Goal: Task Accomplishment & Management: Use online tool/utility

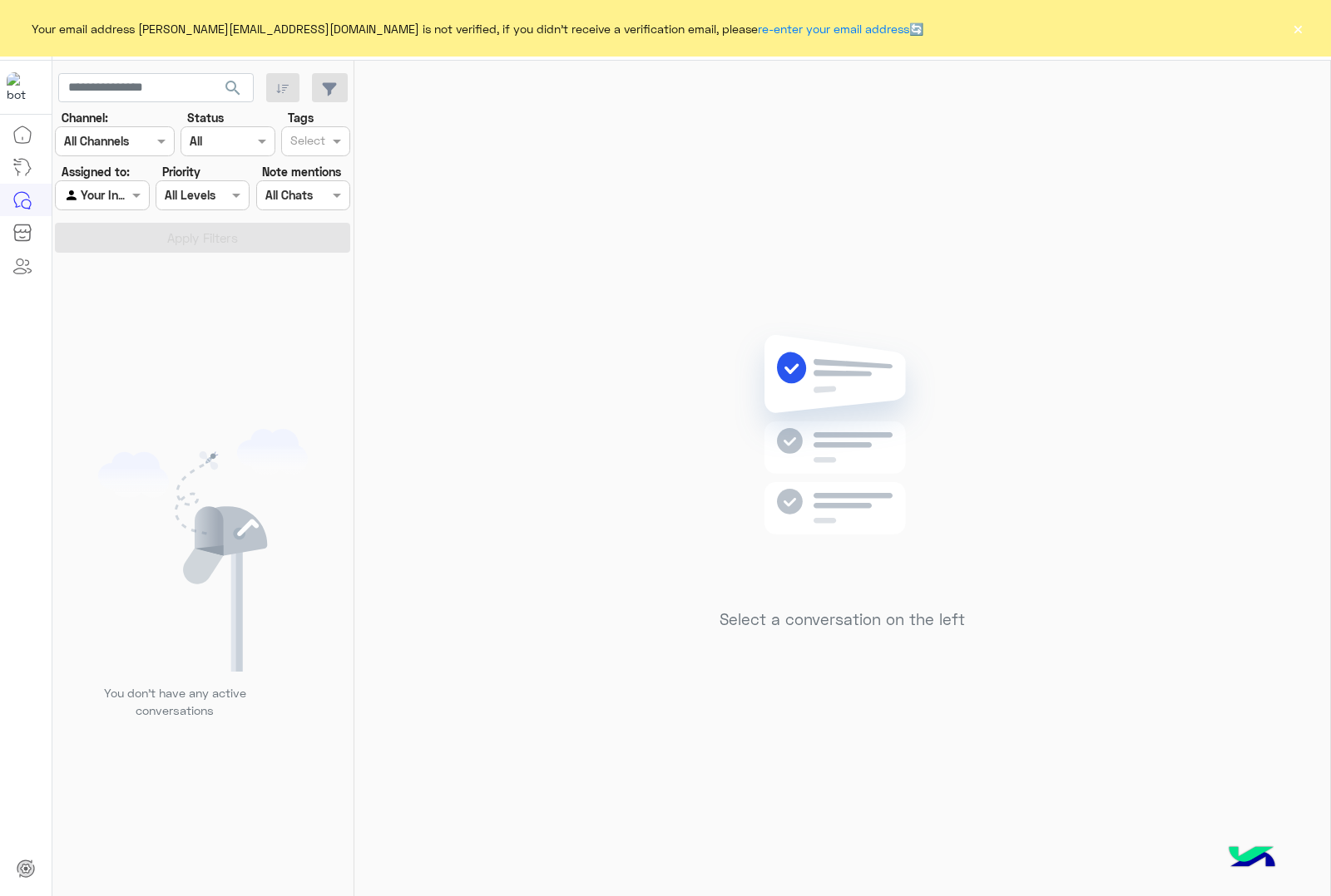
click at [1294, 29] on button "×" at bounding box center [1297, 28] width 16 height 16
click at [1298, 21] on button "×" at bounding box center [1297, 28] width 16 height 16
